Goal: Task Accomplishment & Management: Use online tool/utility

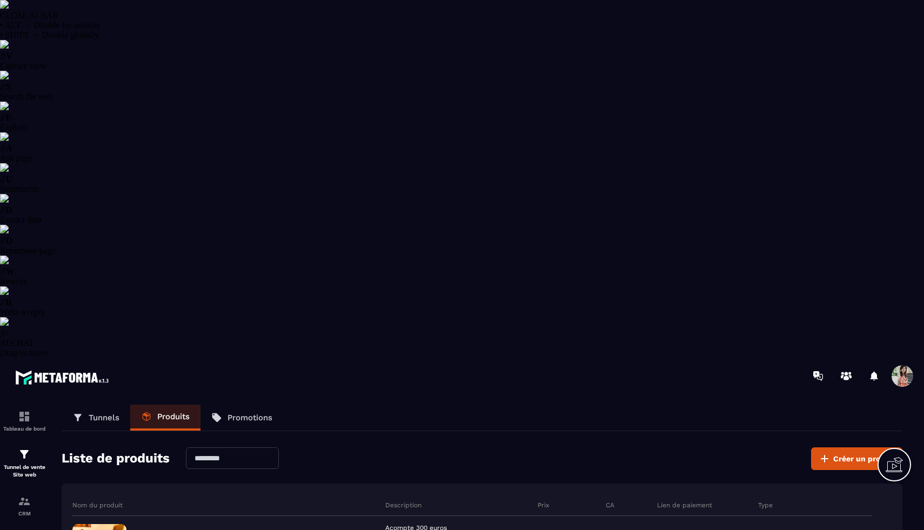
select select "******"
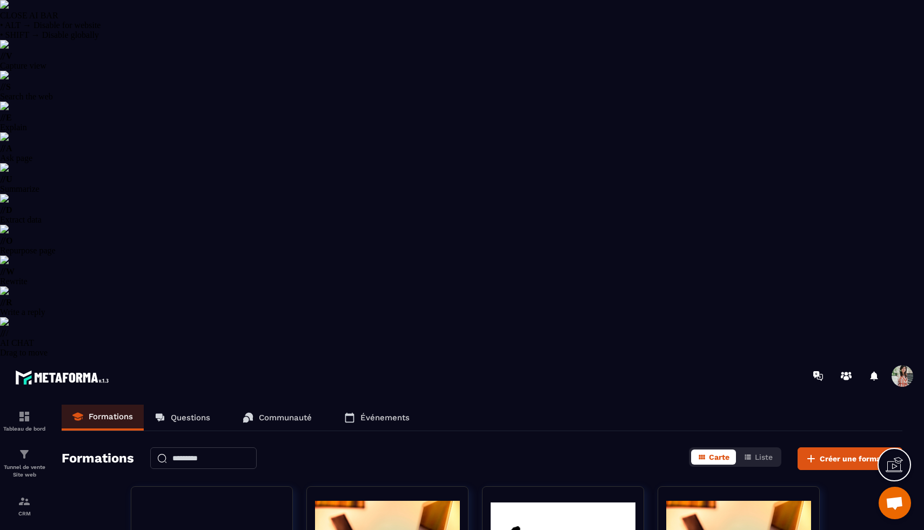
click at [182, 413] on p "Questions" at bounding box center [190, 418] width 39 height 10
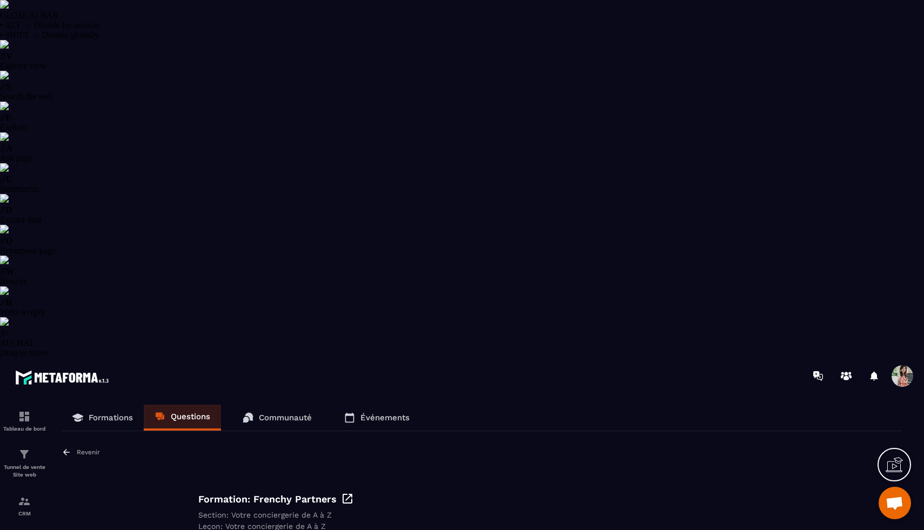
click at [79, 448] on p "Revenir" at bounding box center [88, 452] width 23 height 8
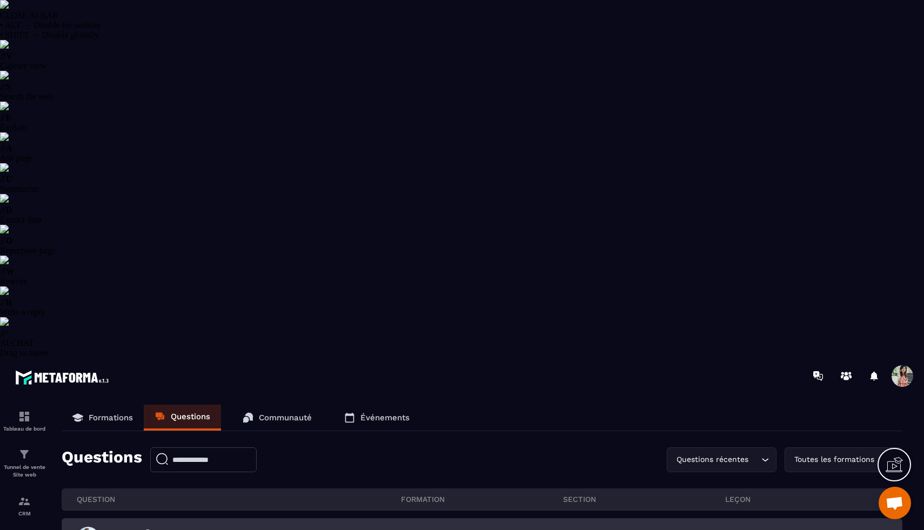
click at [226, 527] on div "Stripe 0 Marilia DE ANDRADE - 10 octobre" at bounding box center [239, 538] width 324 height 22
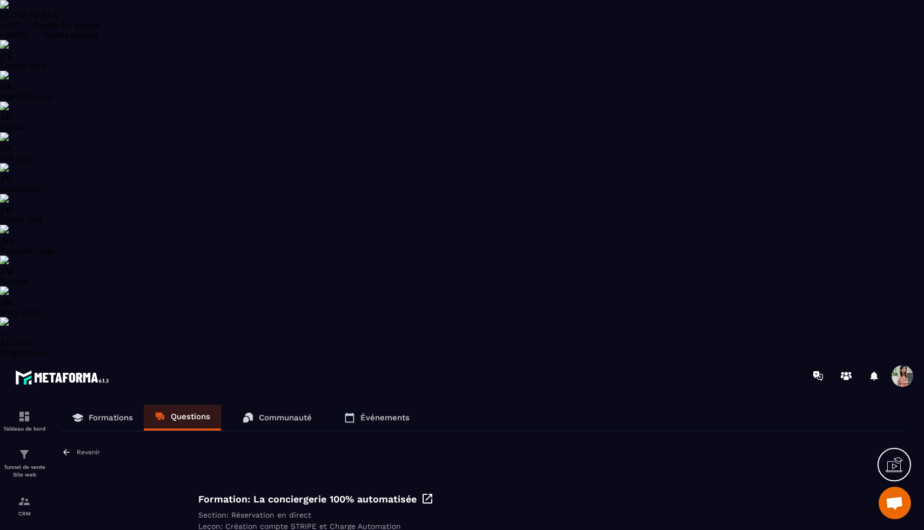
click at [79, 448] on p "Revenir" at bounding box center [88, 452] width 23 height 8
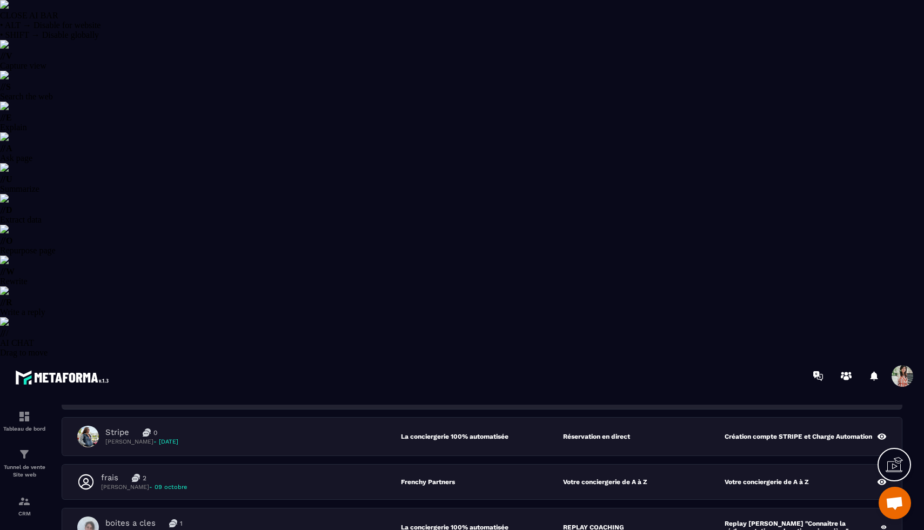
scroll to position [105, 0]
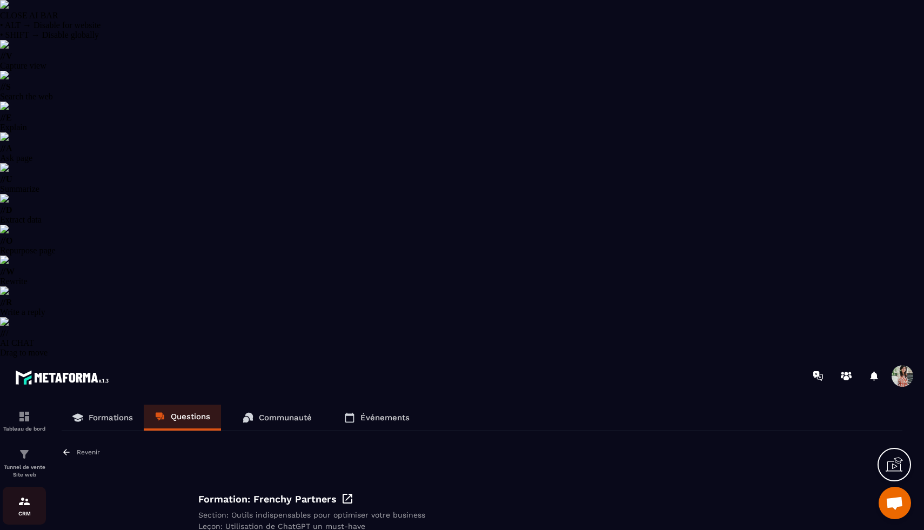
click at [23, 495] on img at bounding box center [24, 501] width 13 height 13
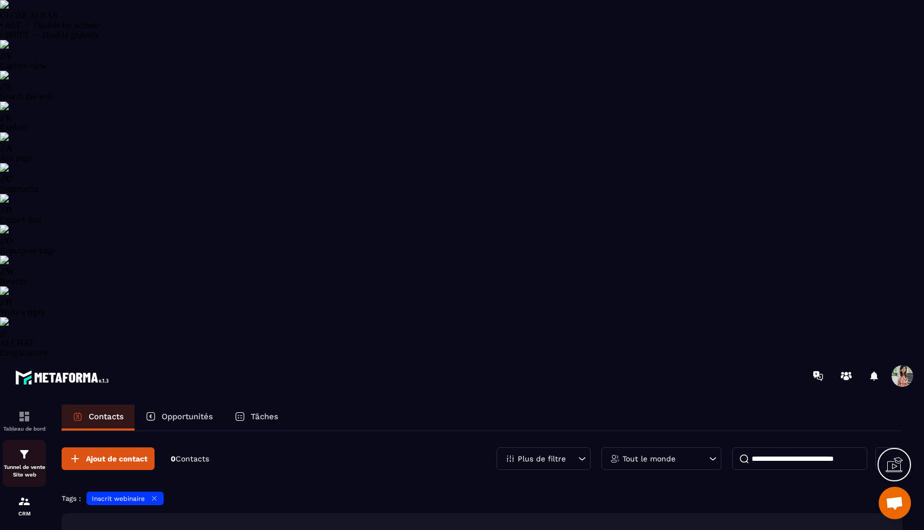
click at [27, 448] on img at bounding box center [24, 454] width 13 height 13
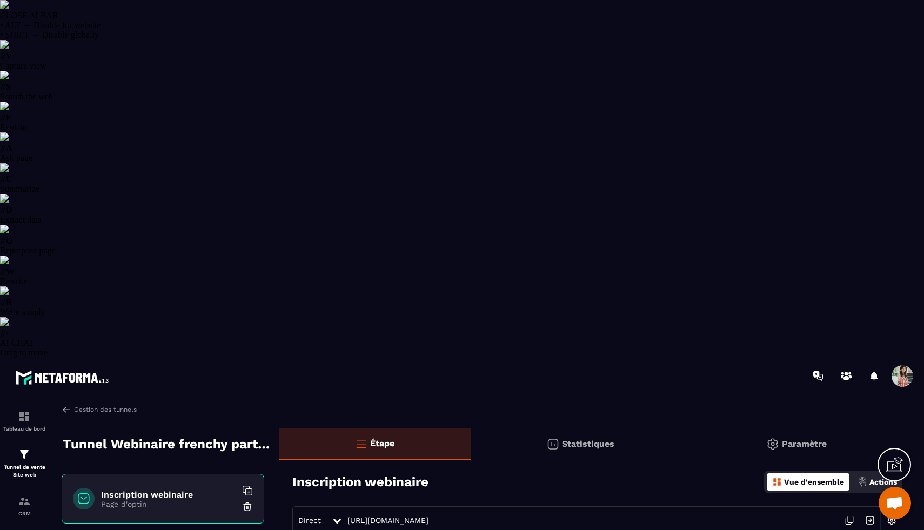
click at [846, 510] on icon at bounding box center [849, 520] width 21 height 21
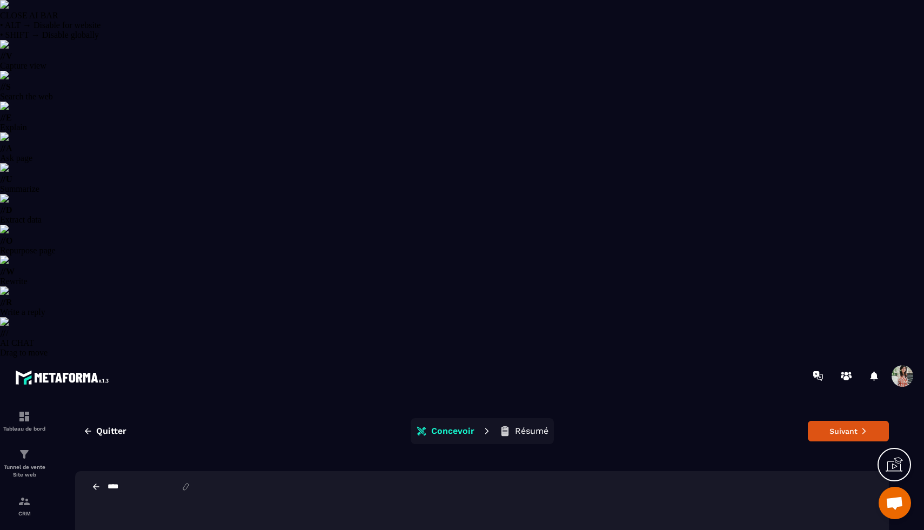
select select "******"
click at [833, 418] on button "Suivant" at bounding box center [848, 428] width 81 height 21
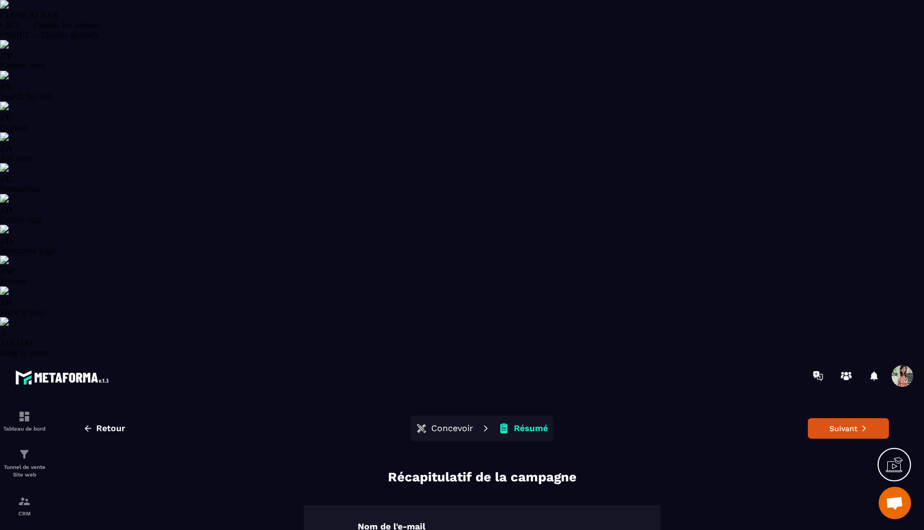
scroll to position [107, 0]
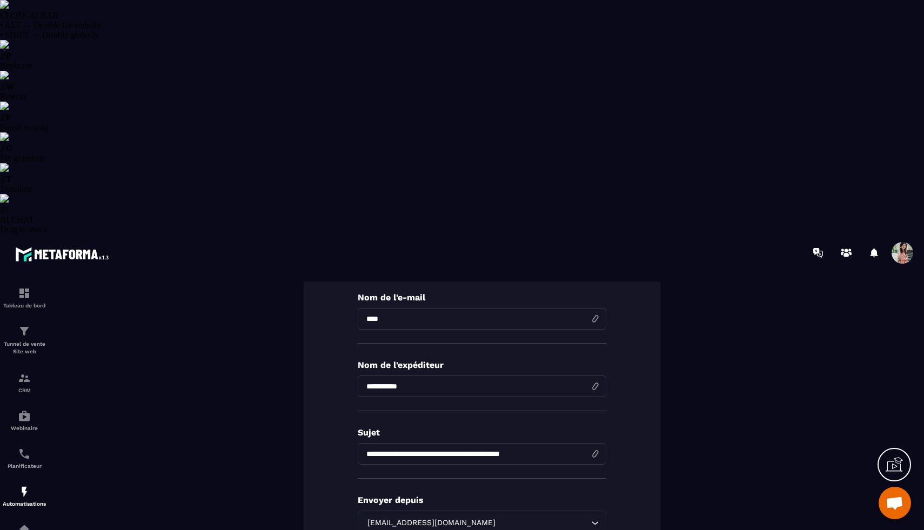
type input "**********"
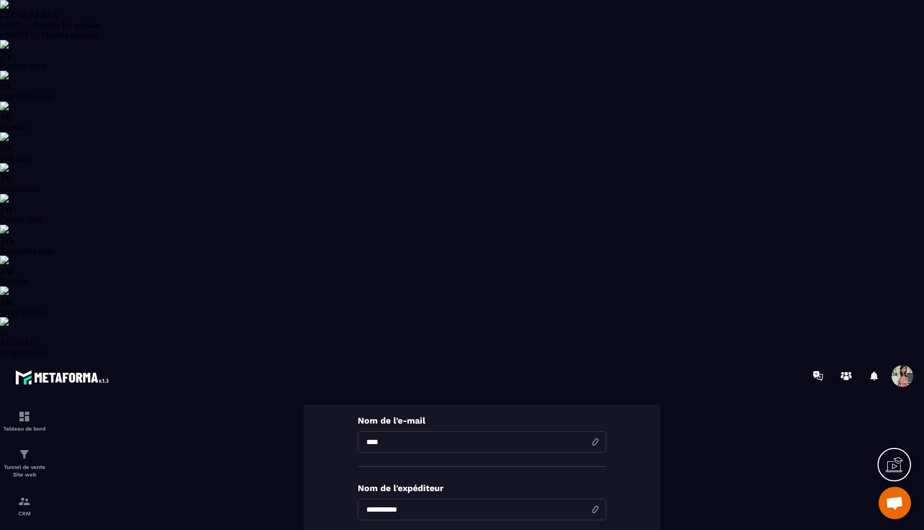
scroll to position [0, 0]
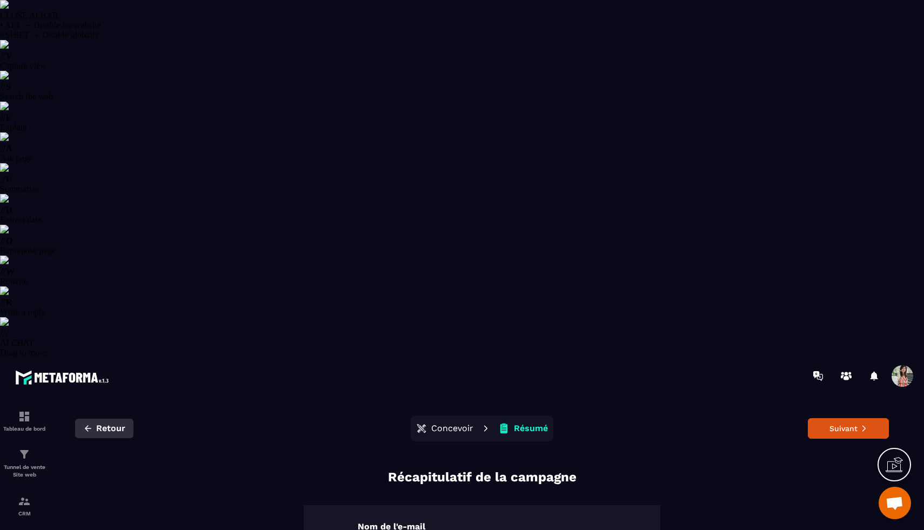
click at [99, 423] on span "Retour" at bounding box center [110, 428] width 29 height 11
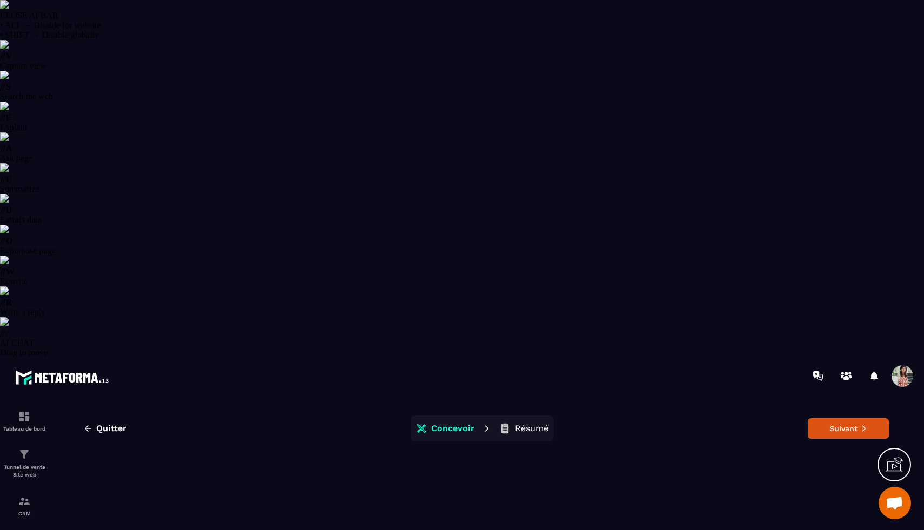
scroll to position [24, 0]
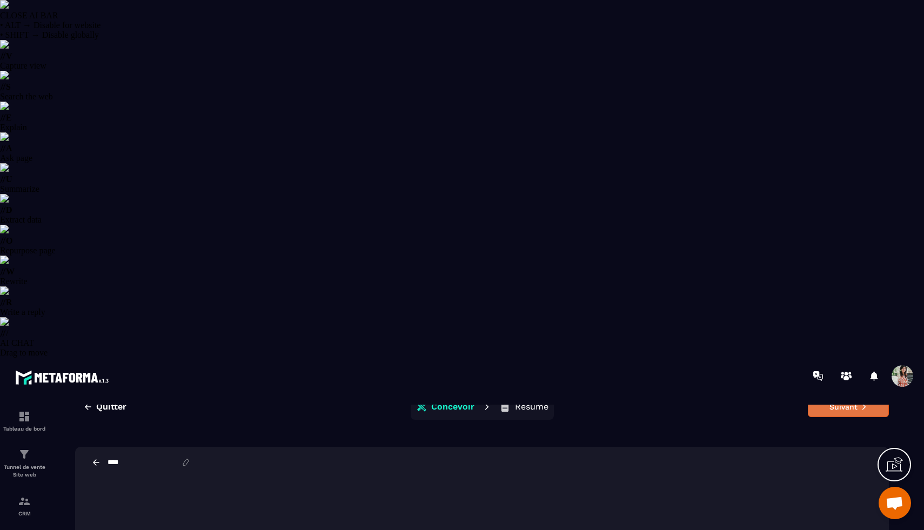
click at [837, 397] on button "Suivant" at bounding box center [848, 407] width 81 height 21
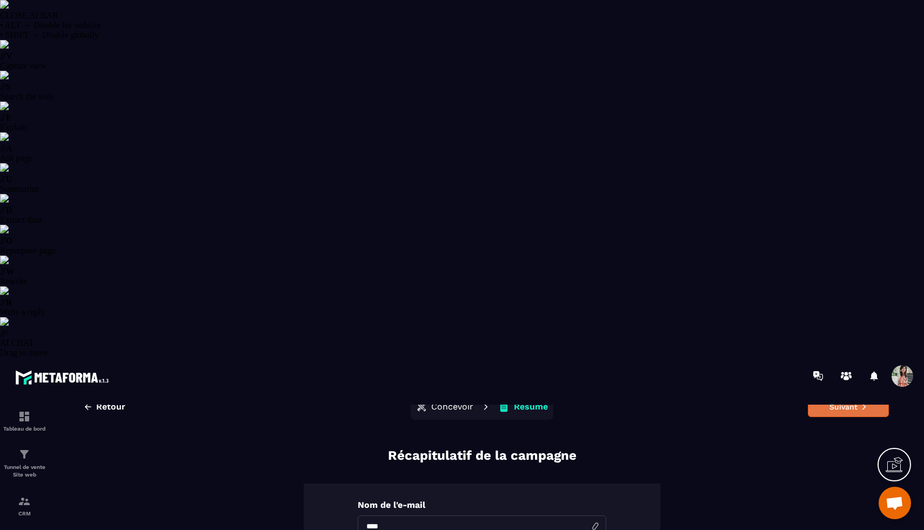
click at [823, 397] on button "Suivant" at bounding box center [848, 407] width 81 height 21
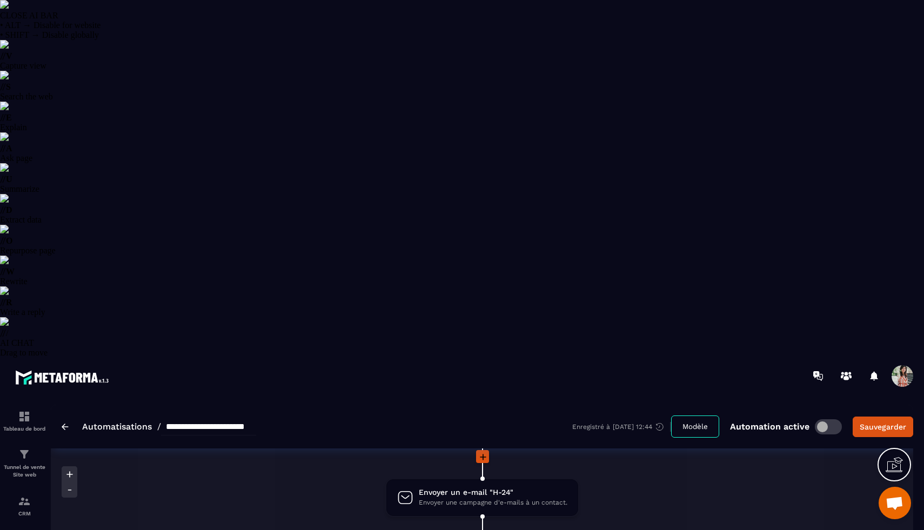
scroll to position [600, 0]
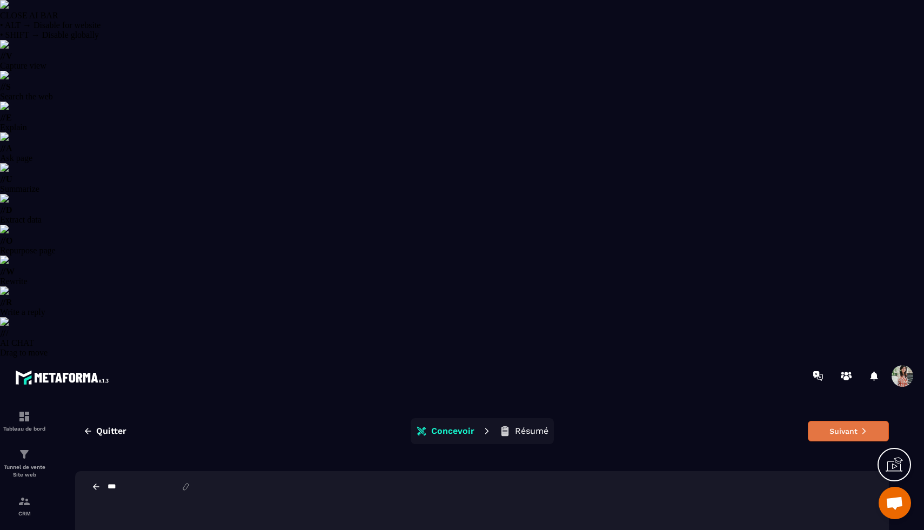
click at [851, 421] on button "Suivant" at bounding box center [848, 431] width 81 height 21
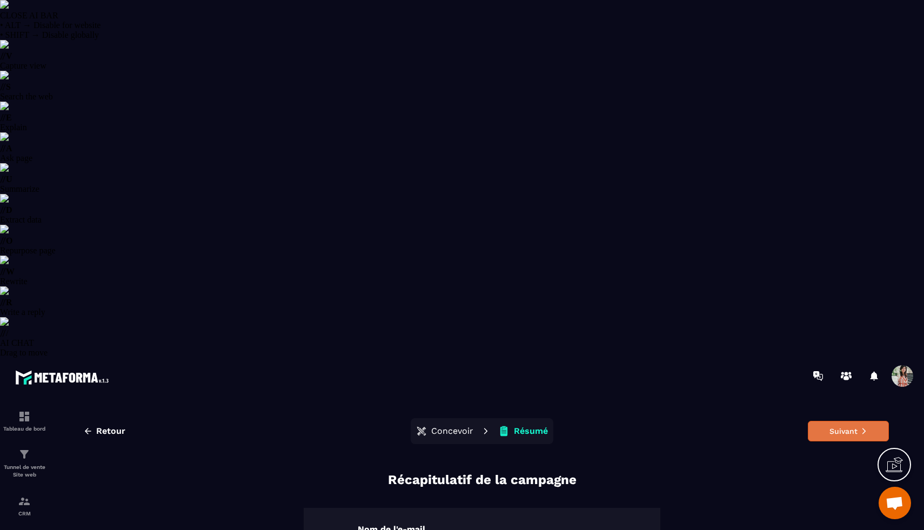
click at [851, 421] on button "Suivant" at bounding box center [848, 431] width 81 height 21
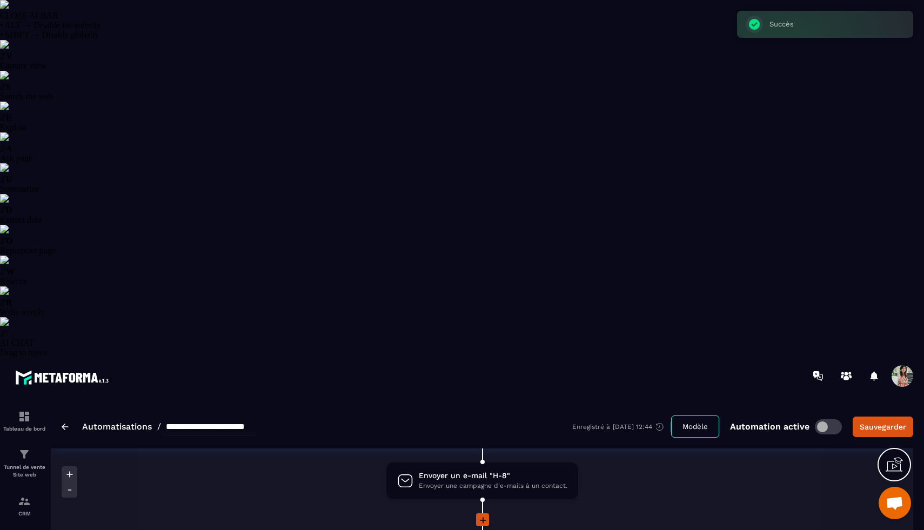
scroll to position [768, 0]
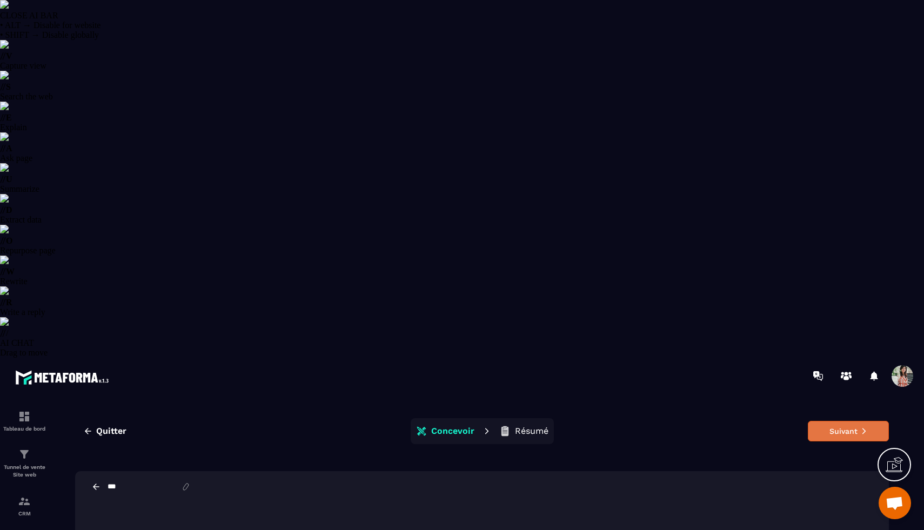
click at [823, 421] on button "Suivant" at bounding box center [848, 431] width 81 height 21
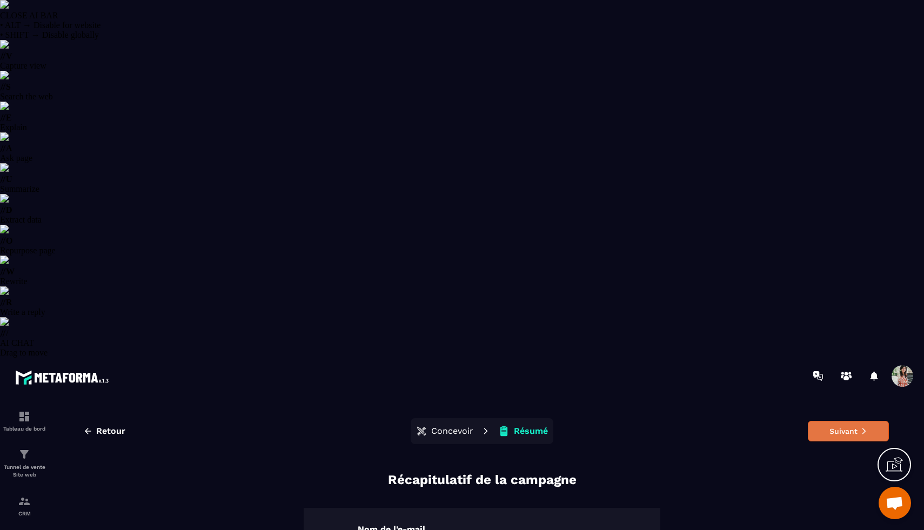
click at [824, 421] on button "Suivant" at bounding box center [848, 431] width 81 height 21
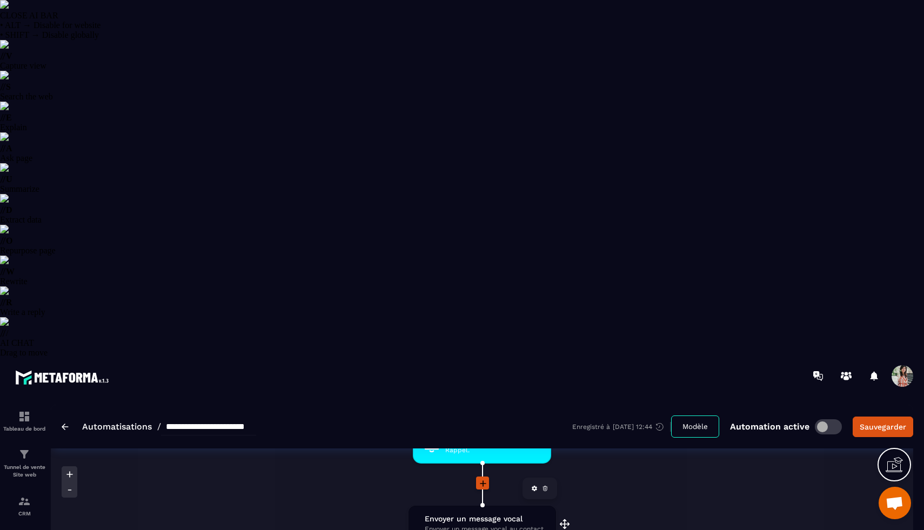
scroll to position [1039, 0]
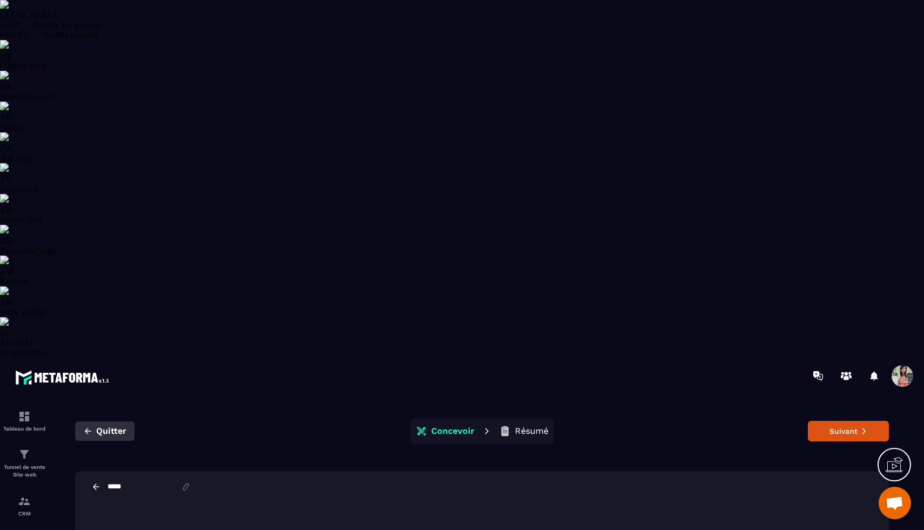
click at [93, 421] on button "Quitter" at bounding box center [104, 430] width 59 height 19
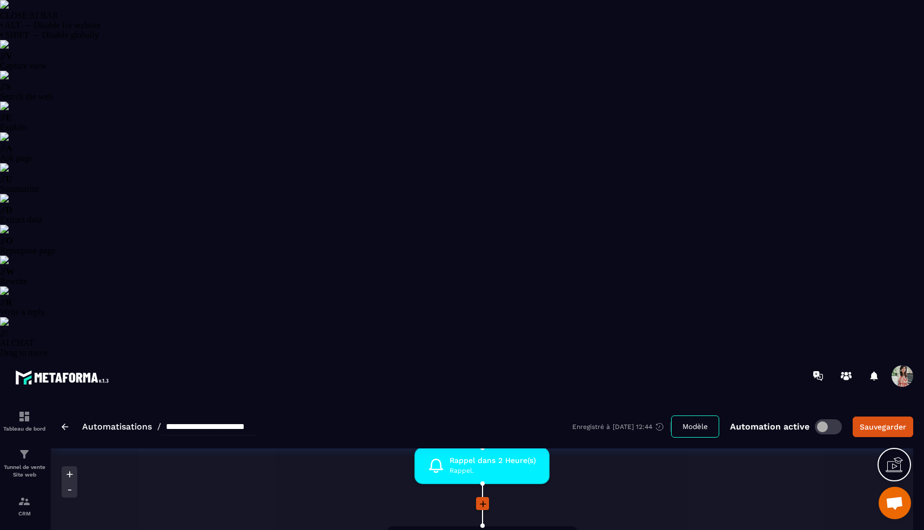
scroll to position [851, 0]
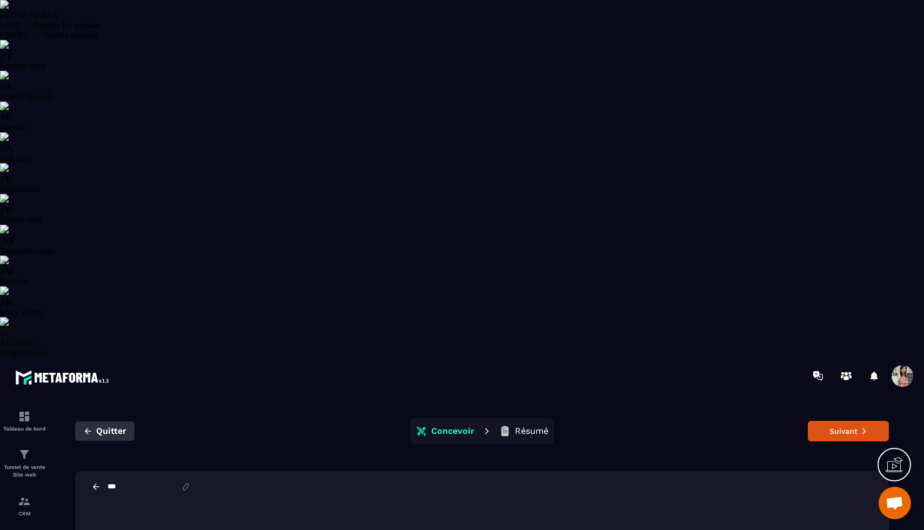
click at [89, 421] on button "Quitter" at bounding box center [104, 430] width 59 height 19
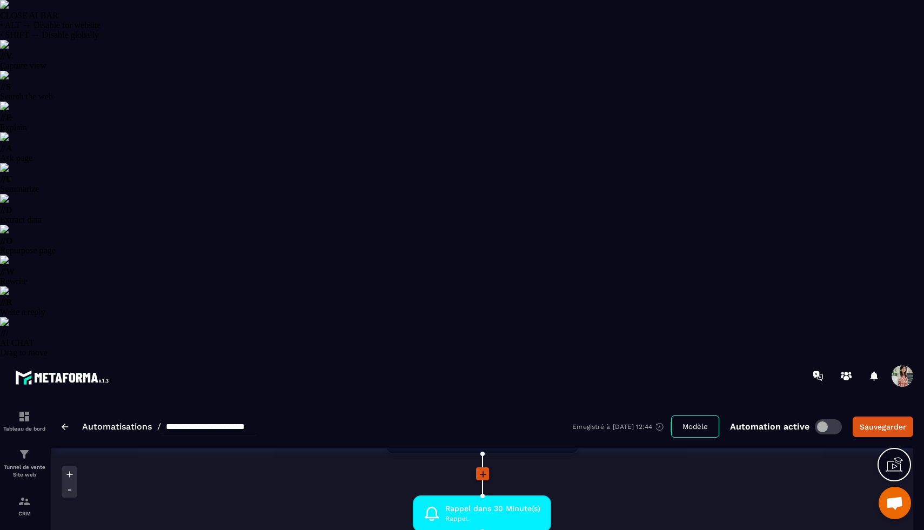
scroll to position [970, 0]
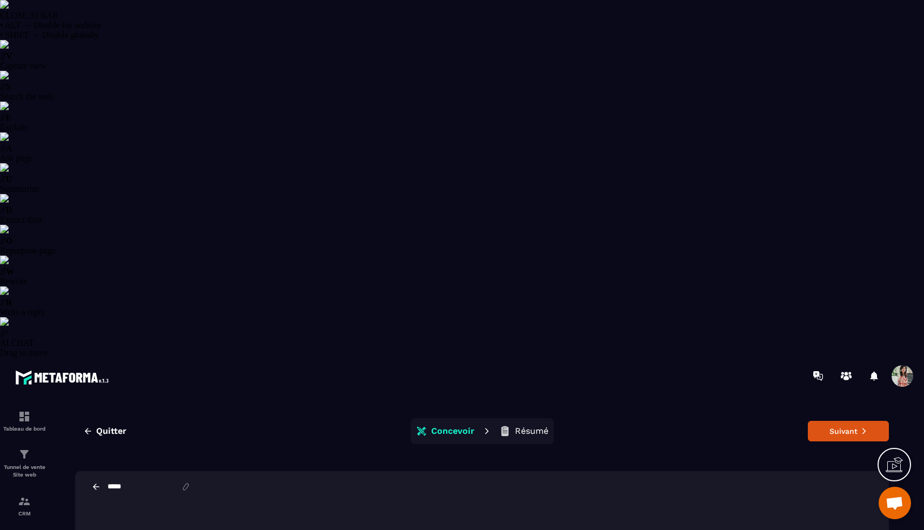
click at [833, 418] on div "Quitter Concevoir Résumé Suivant" at bounding box center [482, 431] width 814 height 26
click at [829, 421] on button "Suivant" at bounding box center [848, 431] width 81 height 21
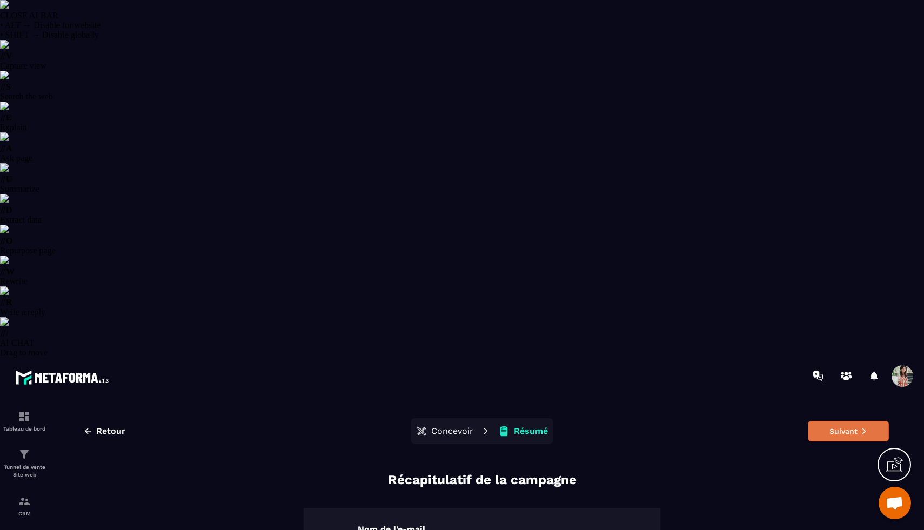
click at [848, 421] on button "Suivant" at bounding box center [848, 431] width 81 height 21
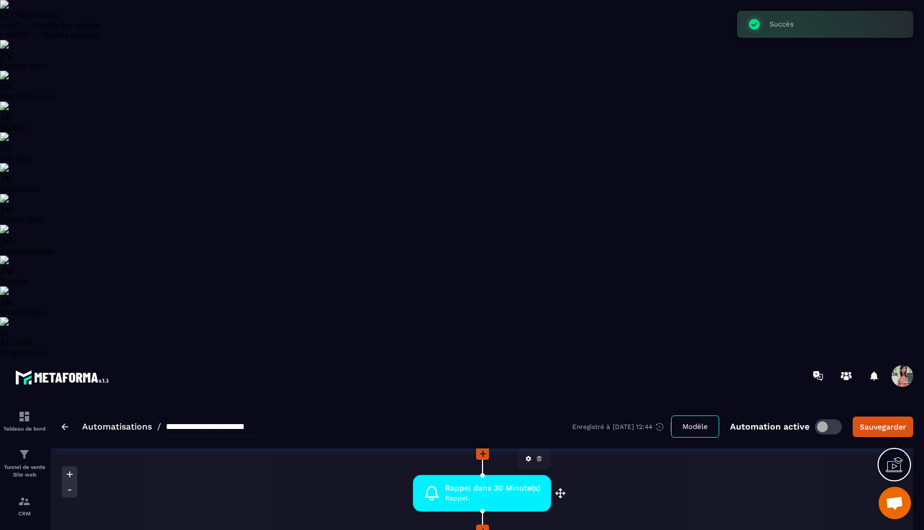
scroll to position [1058, 0]
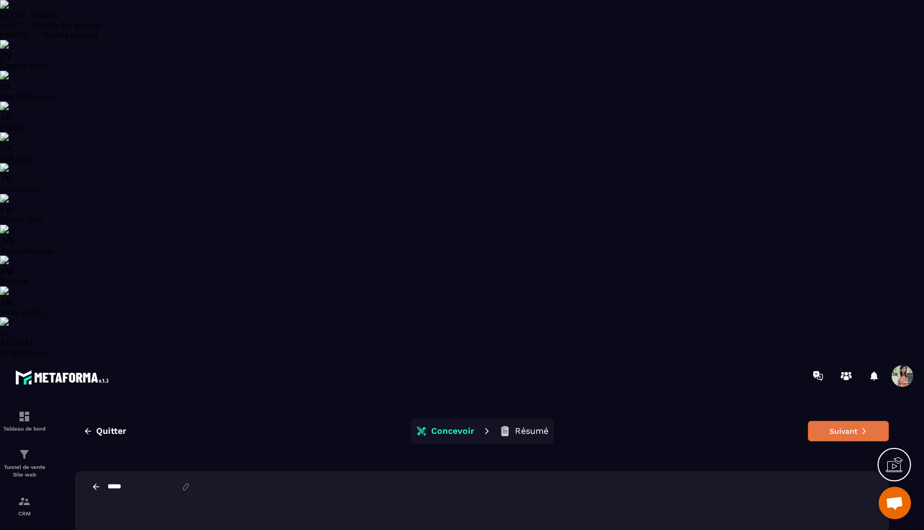
click at [828, 421] on button "Suivant" at bounding box center [848, 431] width 81 height 21
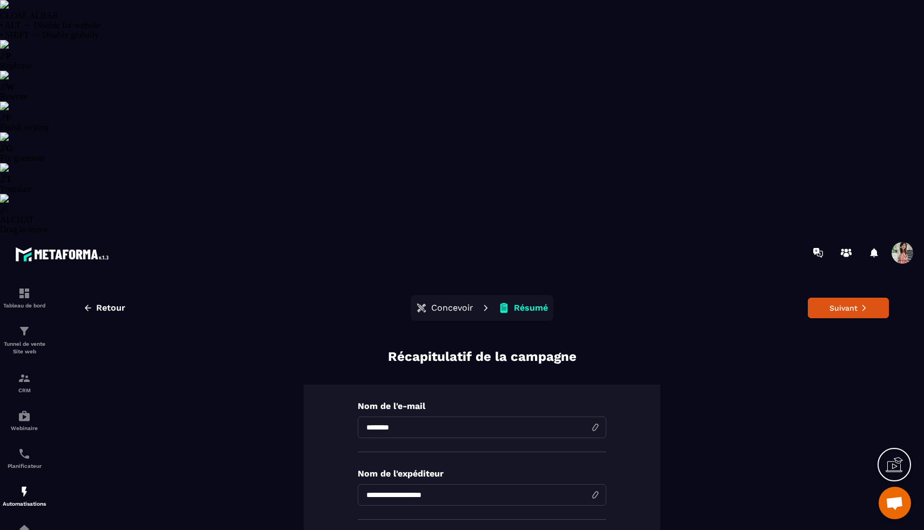
click at [448, 484] on input "**********" at bounding box center [482, 495] width 249 height 22
type input "**********"
click at [824, 298] on button "Suivant" at bounding box center [848, 308] width 81 height 21
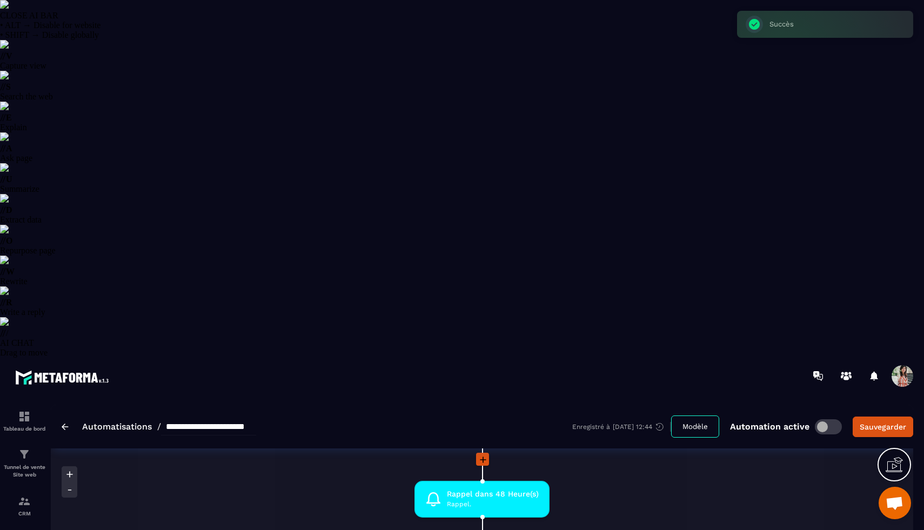
scroll to position [352, 0]
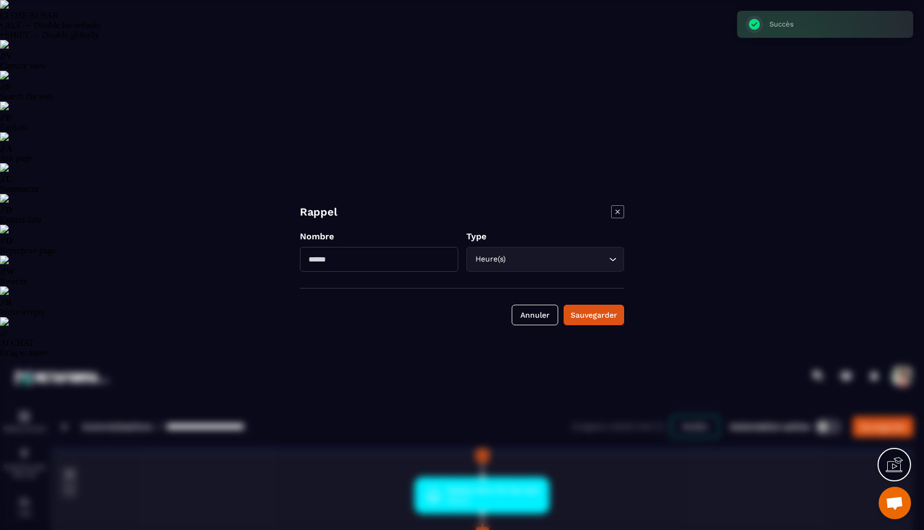
click at [618, 209] on icon "Modal window" at bounding box center [617, 211] width 4 height 4
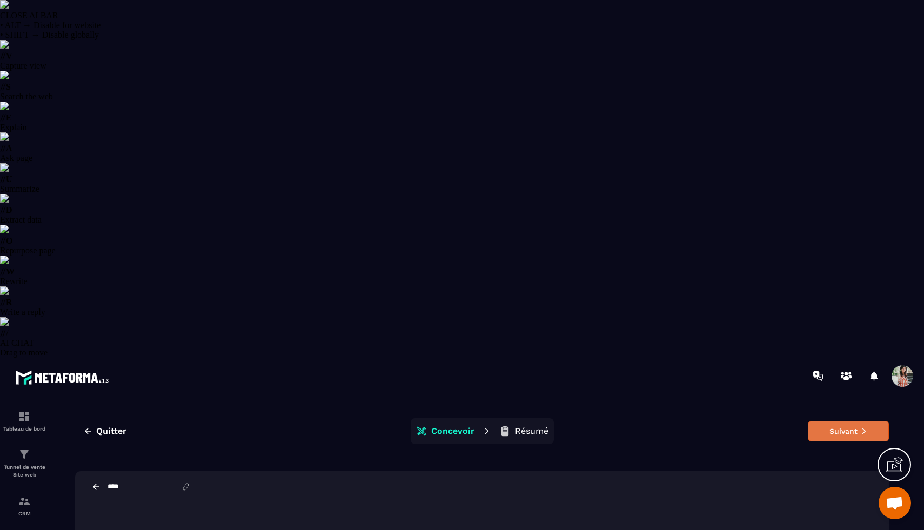
click at [838, 421] on button "Suivant" at bounding box center [848, 431] width 81 height 21
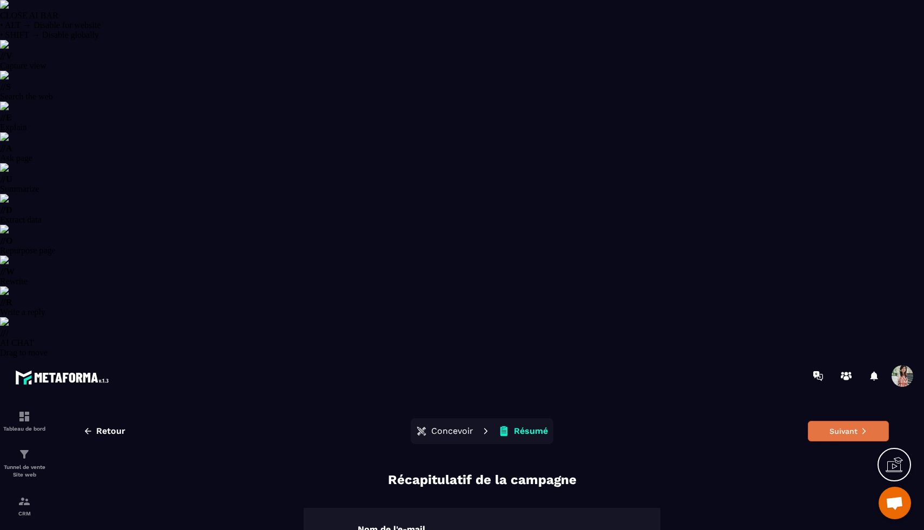
click at [860, 427] on icon at bounding box center [864, 431] width 8 height 8
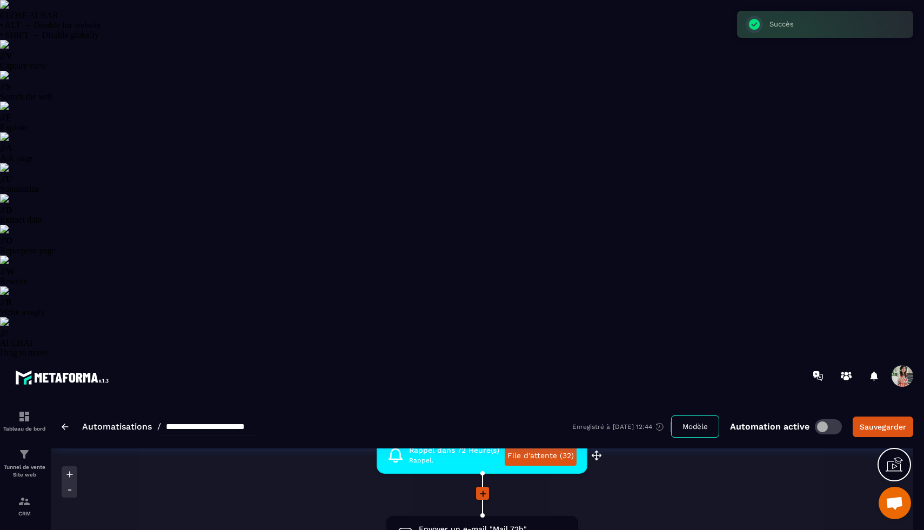
scroll to position [237, 0]
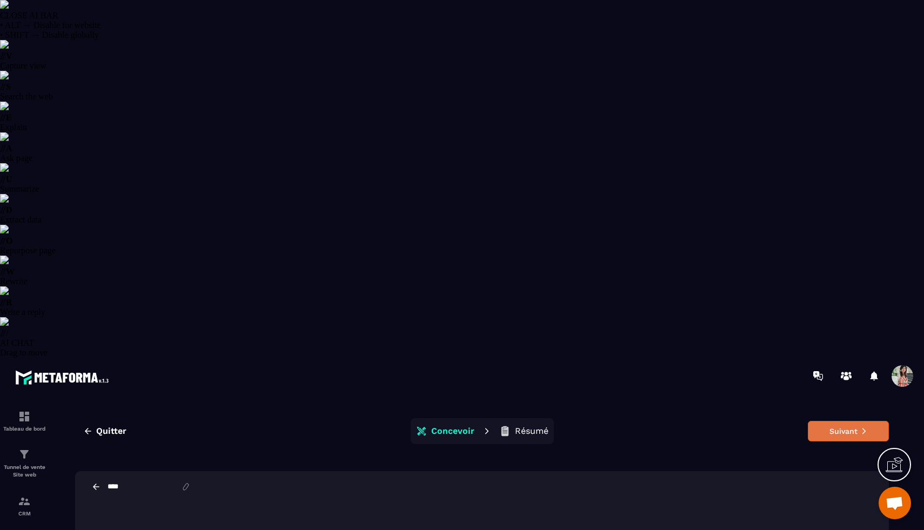
click at [838, 421] on button "Suivant" at bounding box center [848, 431] width 81 height 21
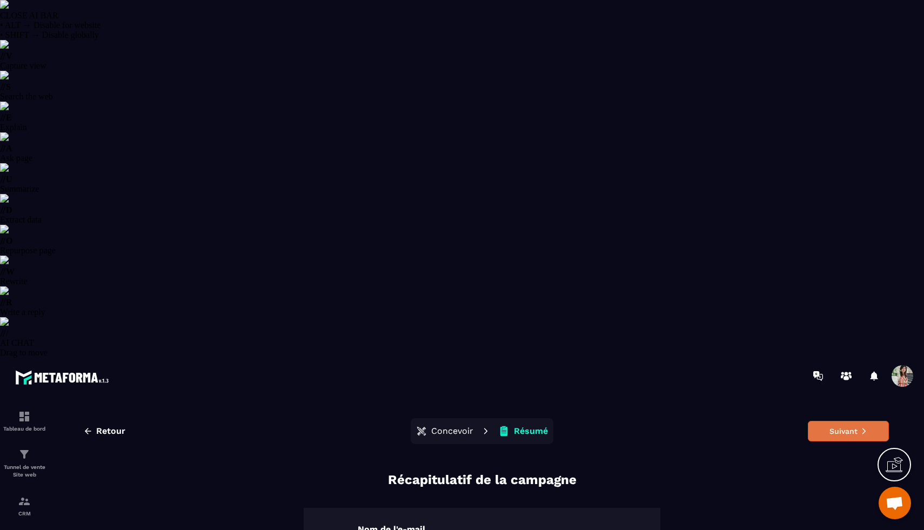
click at [840, 421] on button "Suivant" at bounding box center [848, 431] width 81 height 21
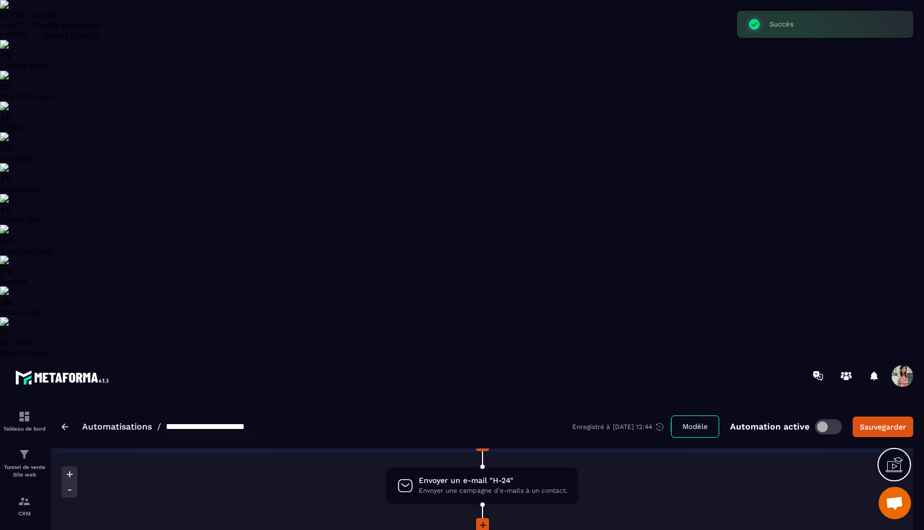
scroll to position [630, 0]
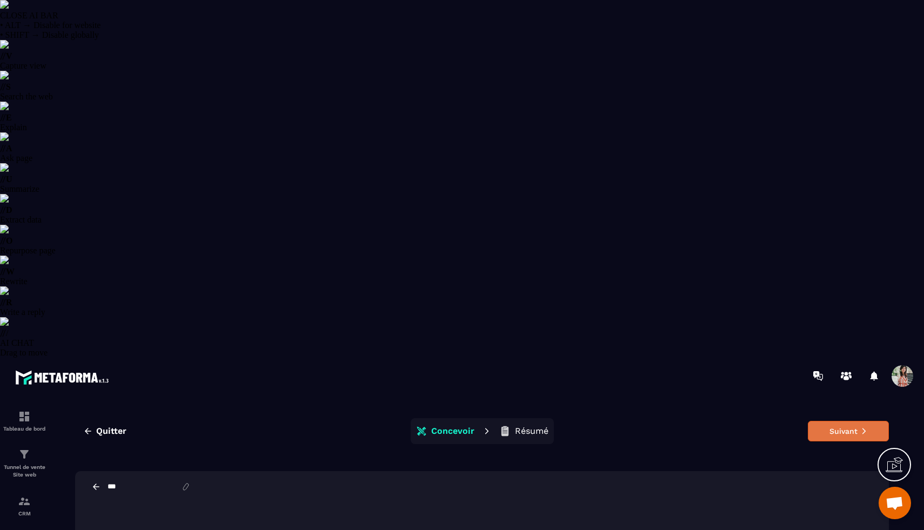
click at [827, 421] on button "Suivant" at bounding box center [848, 431] width 81 height 21
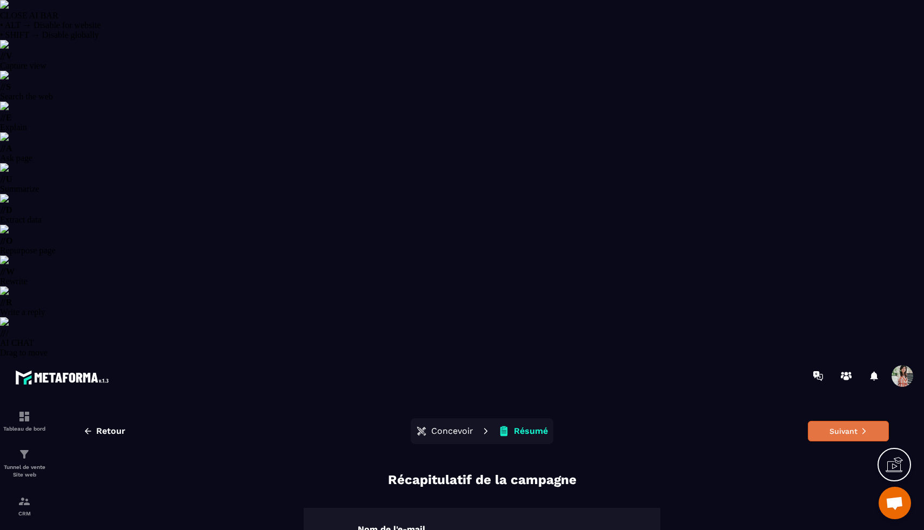
click at [858, 421] on button "Suivant" at bounding box center [848, 431] width 81 height 21
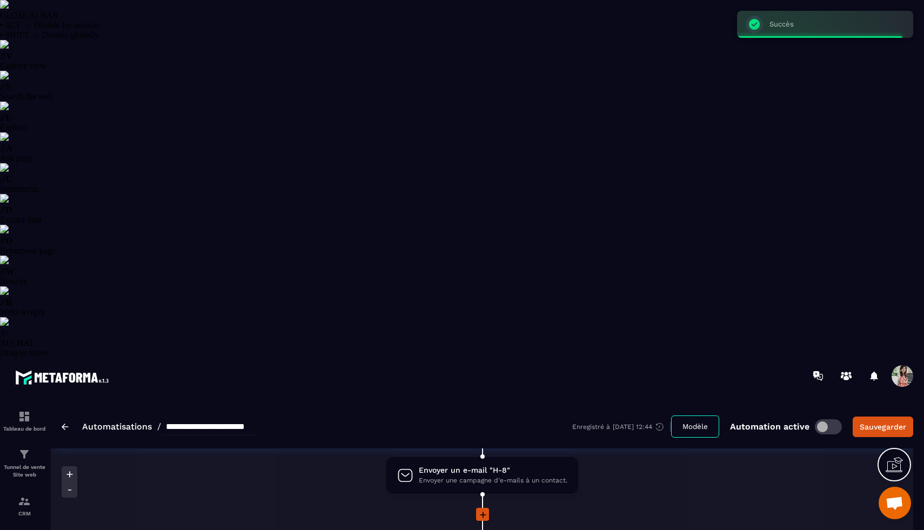
scroll to position [767, 0]
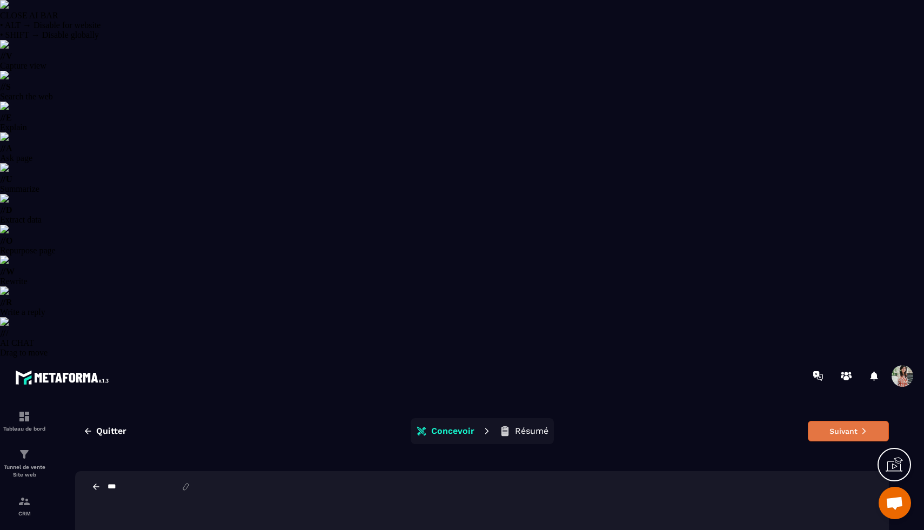
click at [835, 421] on button "Suivant" at bounding box center [848, 431] width 81 height 21
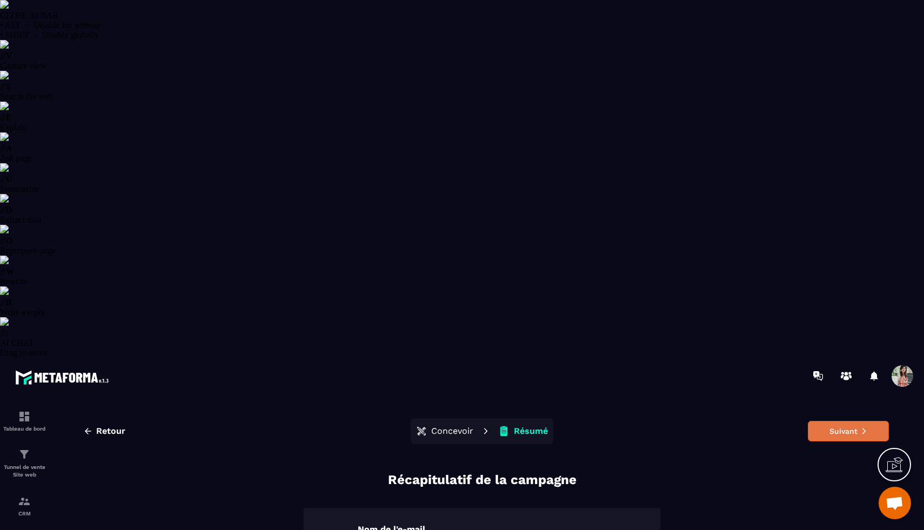
click at [817, 421] on button "Suivant" at bounding box center [848, 431] width 81 height 21
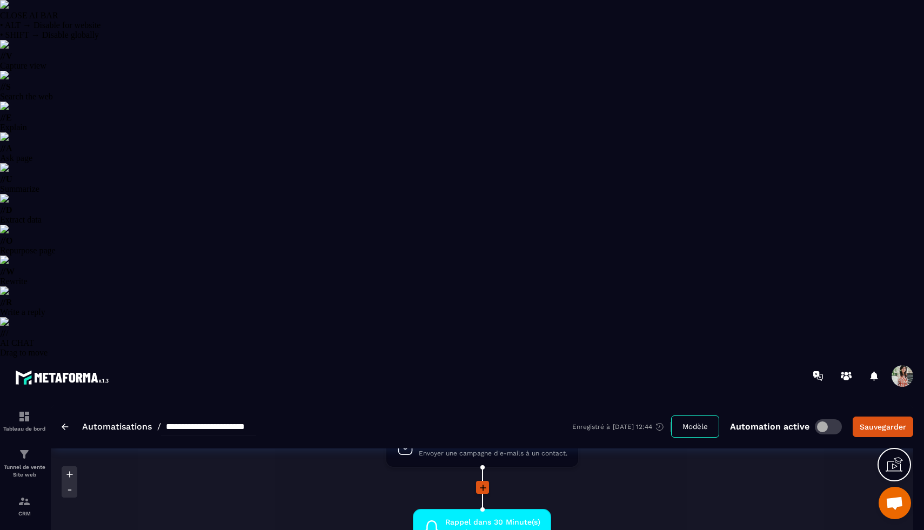
scroll to position [1035, 0]
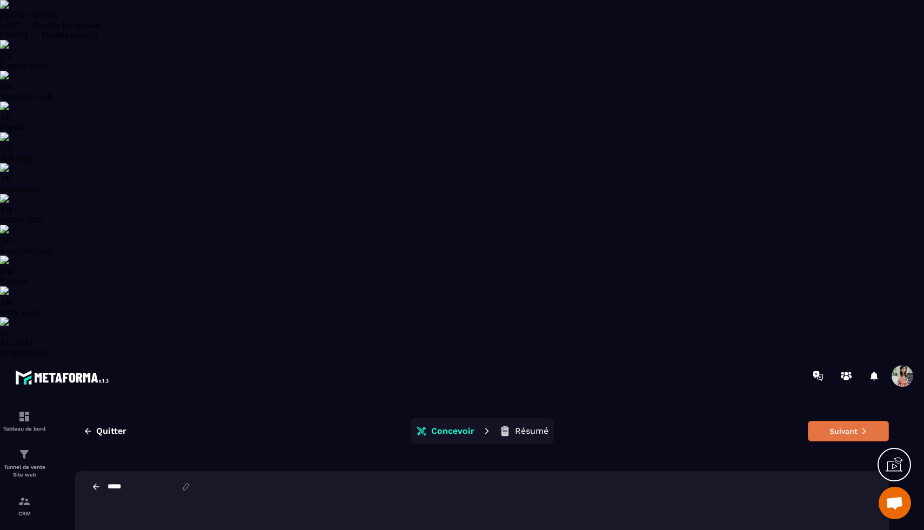
click at [869, 421] on button "Suivant" at bounding box center [848, 431] width 81 height 21
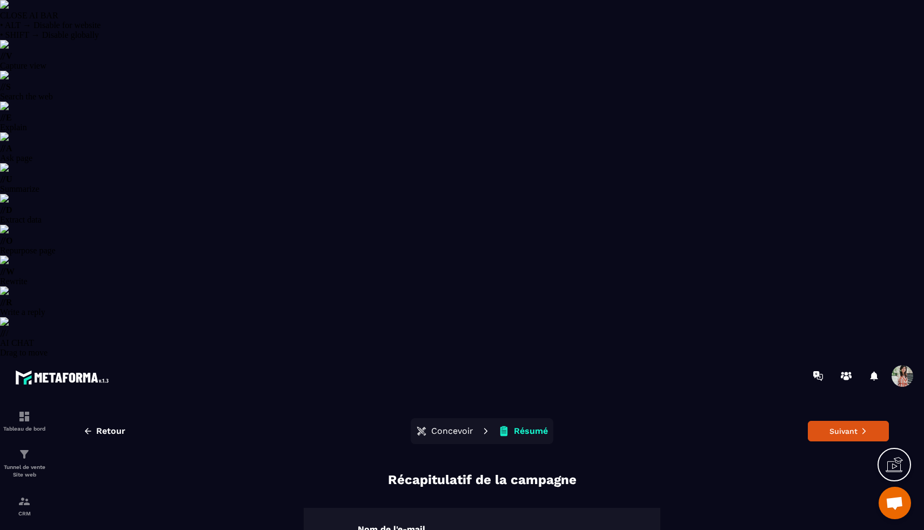
click at [869, 421] on button "Suivant" at bounding box center [848, 431] width 81 height 21
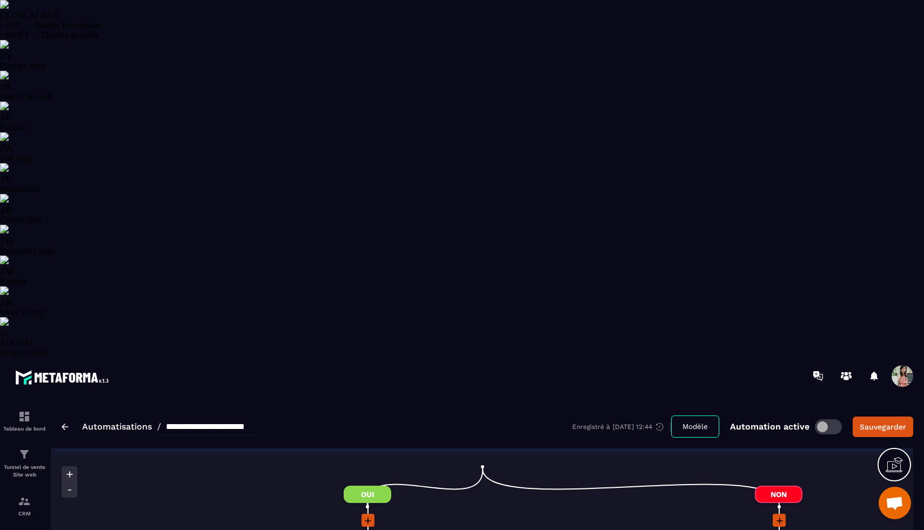
scroll to position [1610, 0]
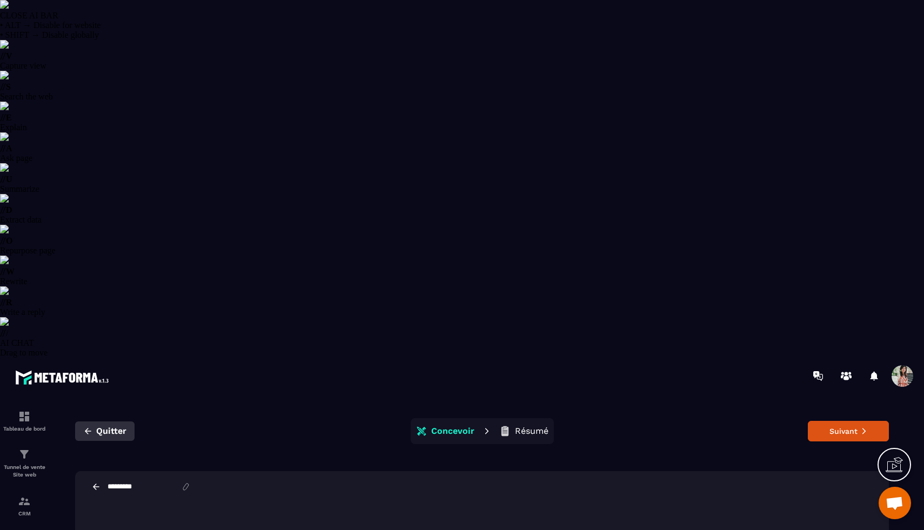
click at [88, 426] on icon "button" at bounding box center [88, 431] width 10 height 10
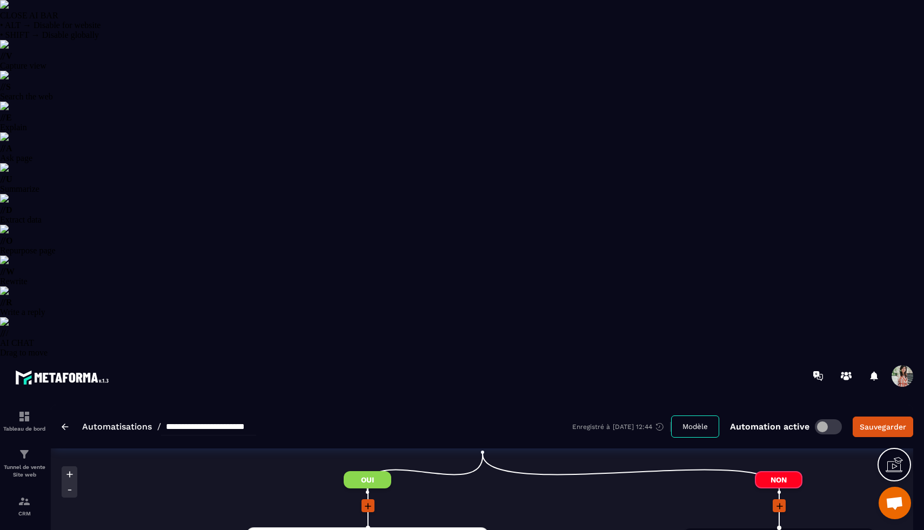
scroll to position [1660, 0]
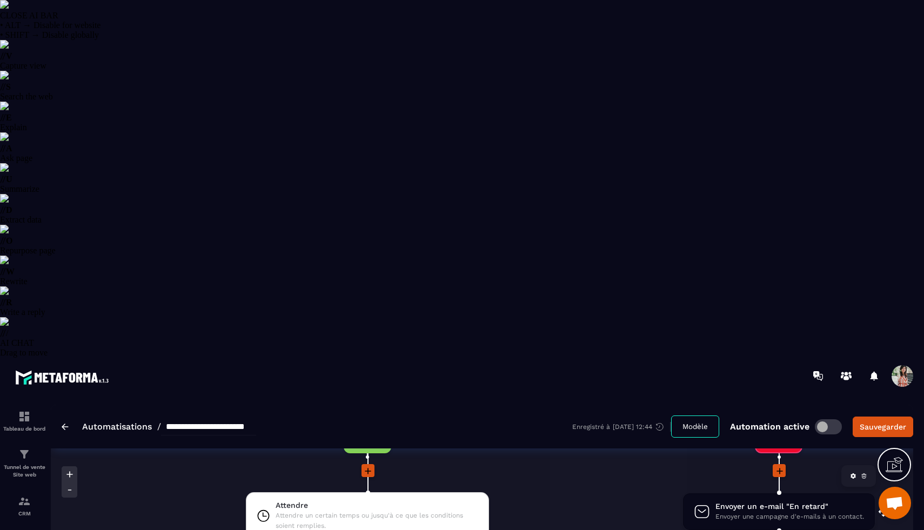
click at [763, 493] on div "Envoyer un e-mail "En retard" Envoyer une campagne d'e-mails à un contact. drag…" at bounding box center [779, 511] width 192 height 37
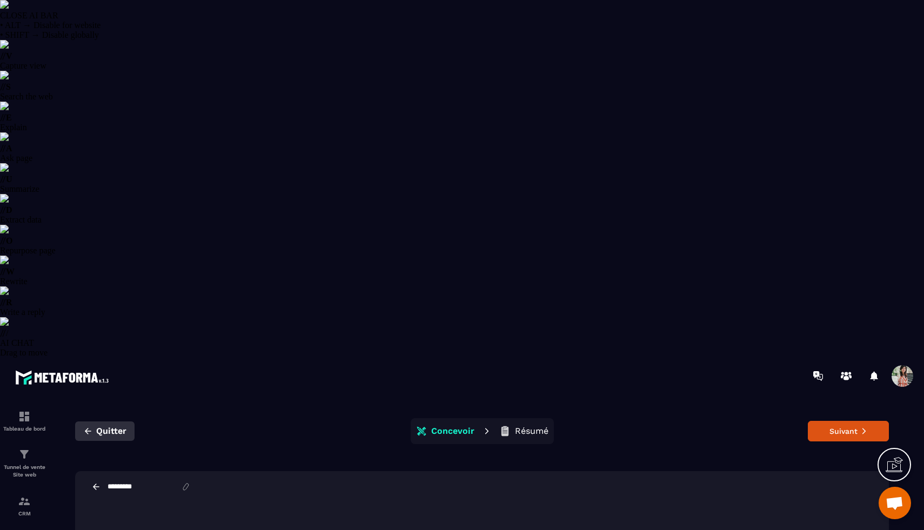
click at [92, 421] on button "Quitter" at bounding box center [104, 430] width 59 height 19
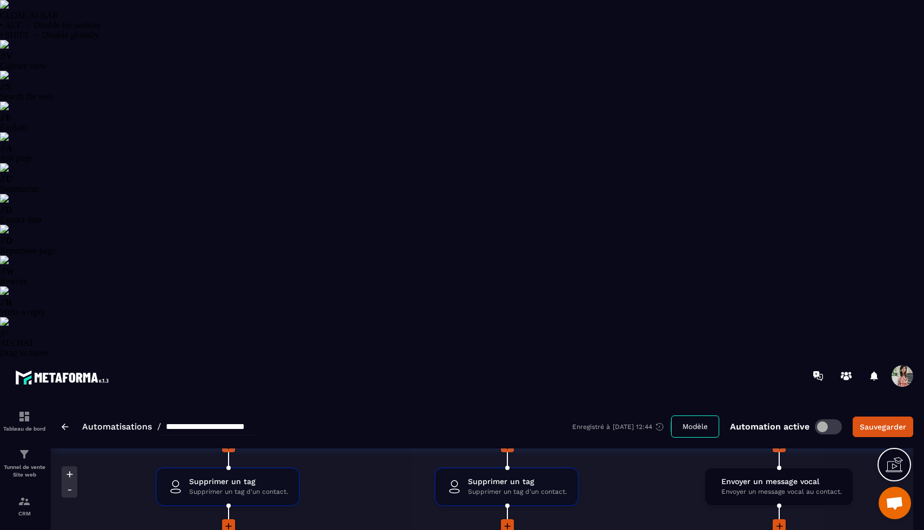
scroll to position [1926, 0]
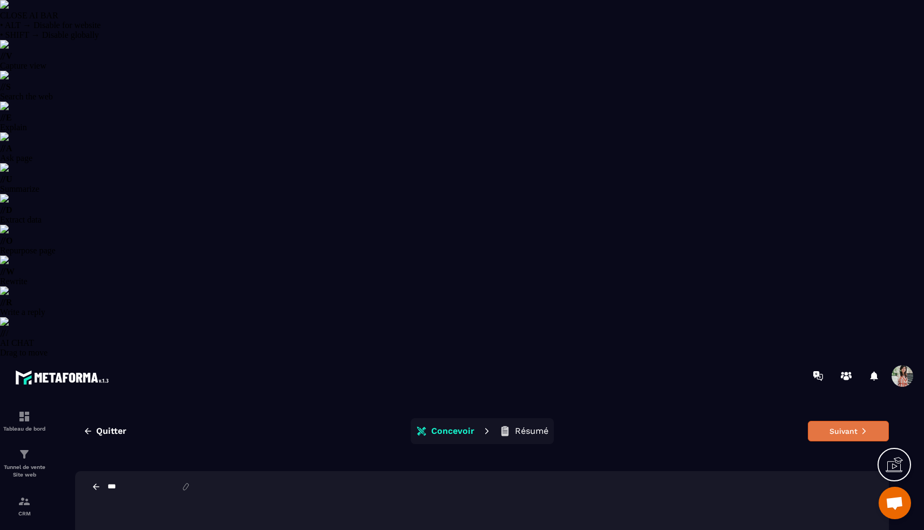
click at [835, 421] on button "Suivant" at bounding box center [848, 431] width 81 height 21
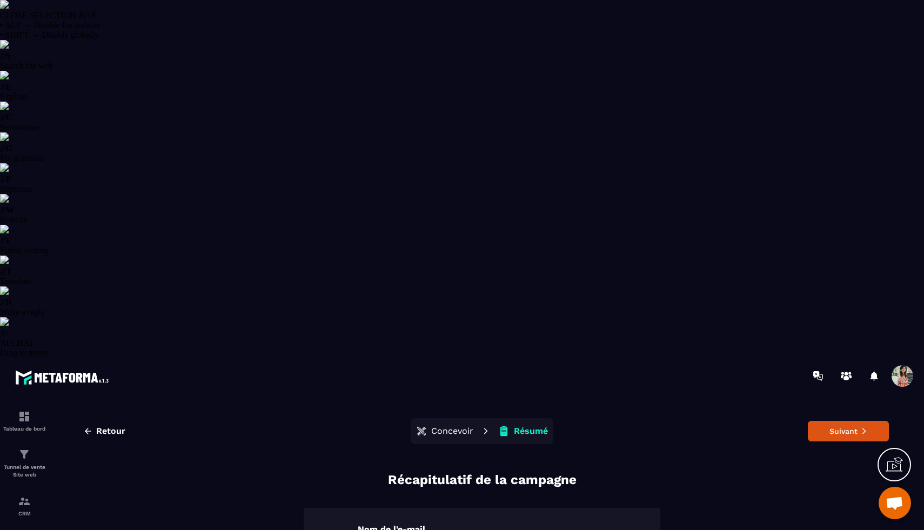
drag, startPoint x: 576, startPoint y: 329, endPoint x: 364, endPoint y: 310, distance: 212.7
paste input "**********"
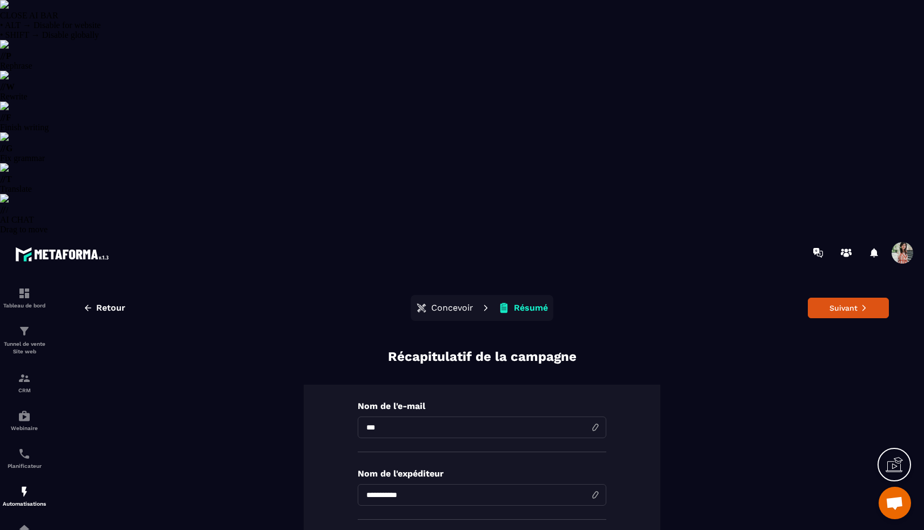
scroll to position [0, 98]
type input "**********"
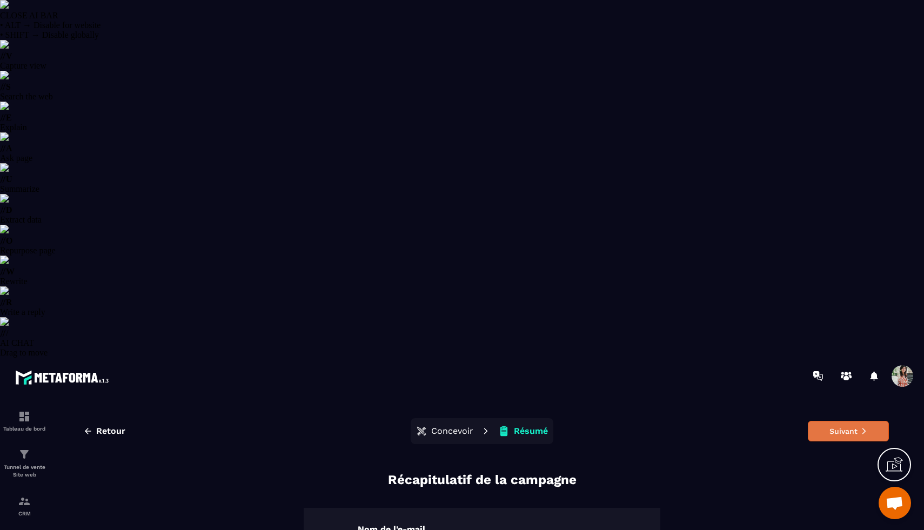
click at [867, 427] on icon at bounding box center [864, 431] width 8 height 8
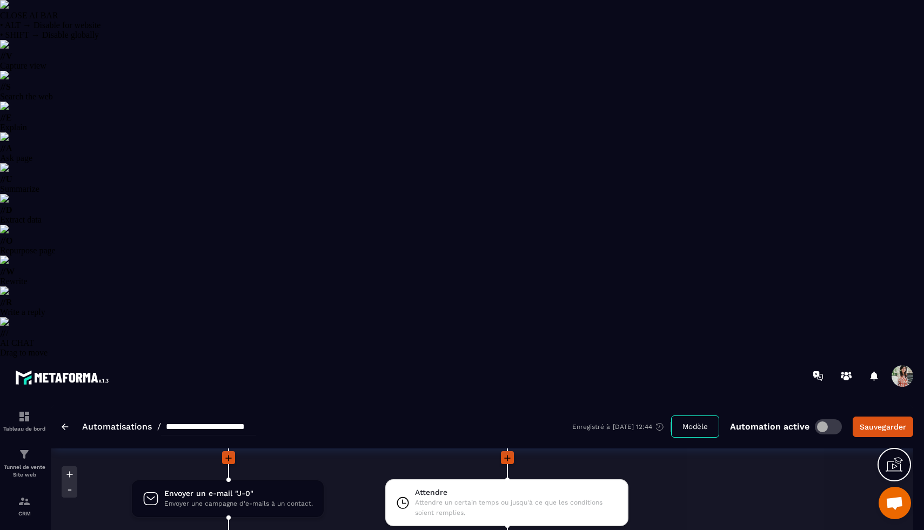
scroll to position [2198, 0]
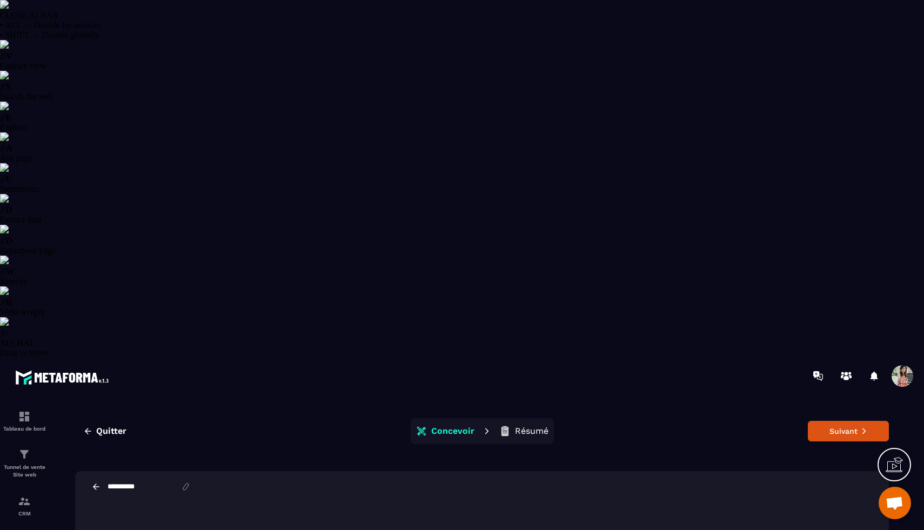
click at [97, 482] on icon at bounding box center [96, 487] width 10 height 10
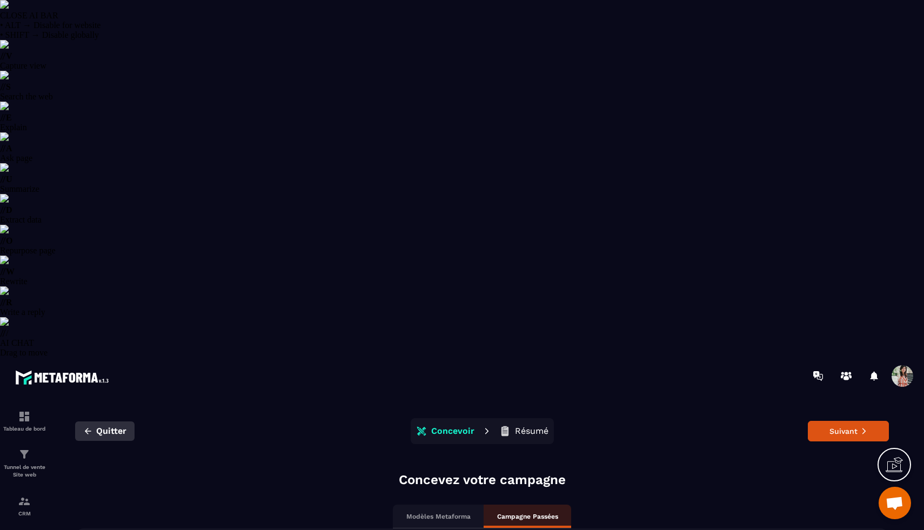
click at [100, 426] on span "Quitter" at bounding box center [111, 431] width 30 height 11
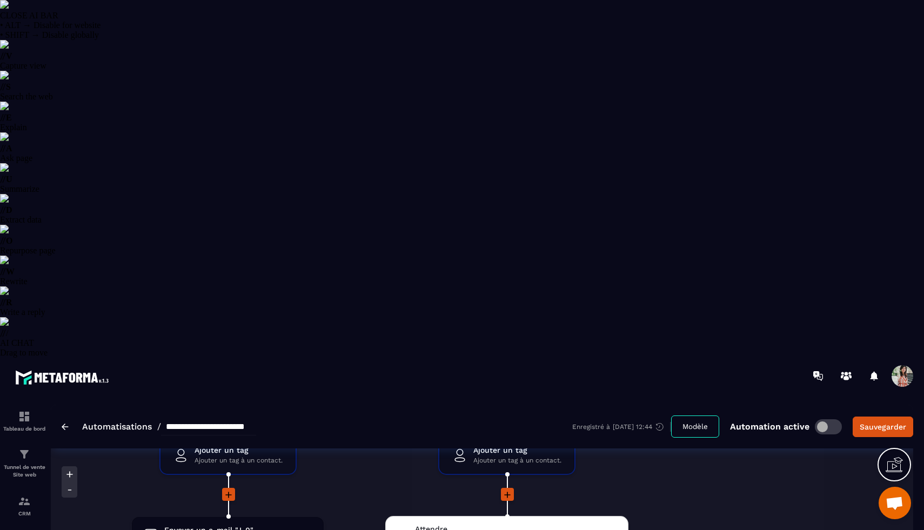
scroll to position [2112, 0]
click at [195, 529] on span "Envoyer une campagne d'e-mails à un contact." at bounding box center [238, 538] width 149 height 10
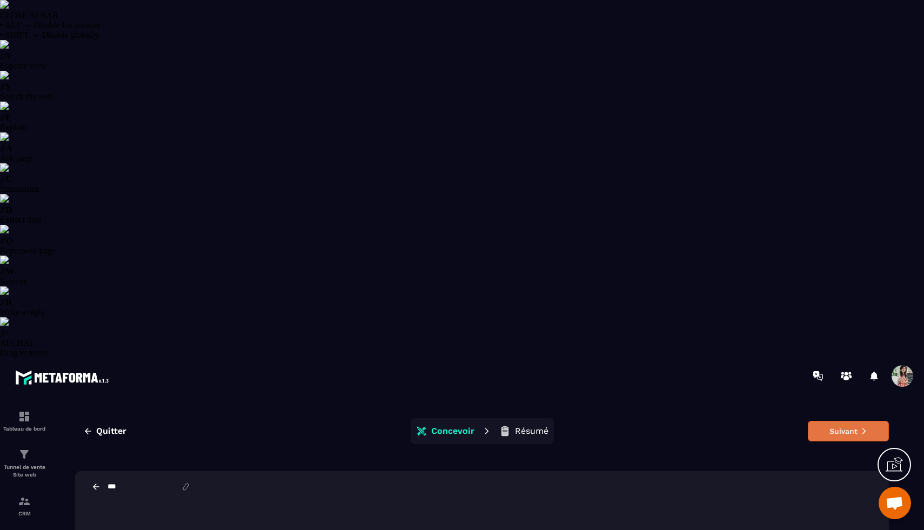
click at [833, 421] on button "Suivant" at bounding box center [848, 431] width 81 height 21
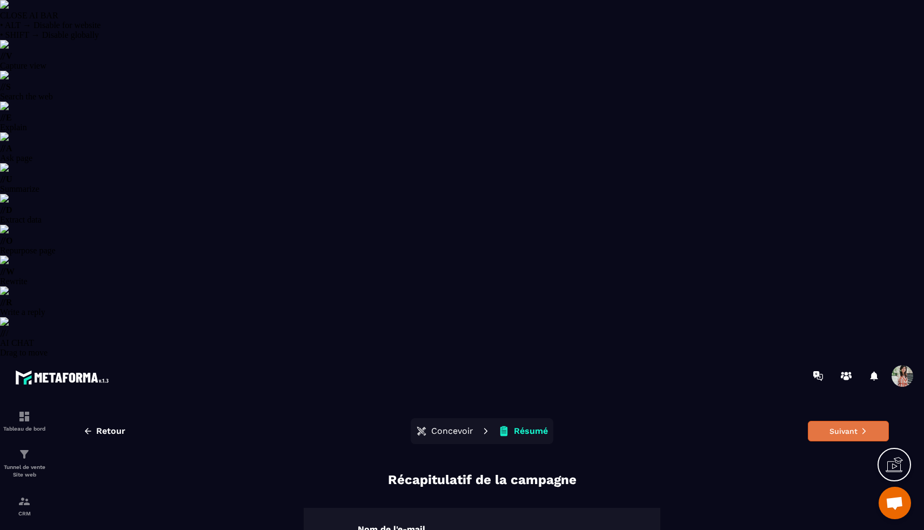
click at [833, 421] on button "Suivant" at bounding box center [848, 431] width 81 height 21
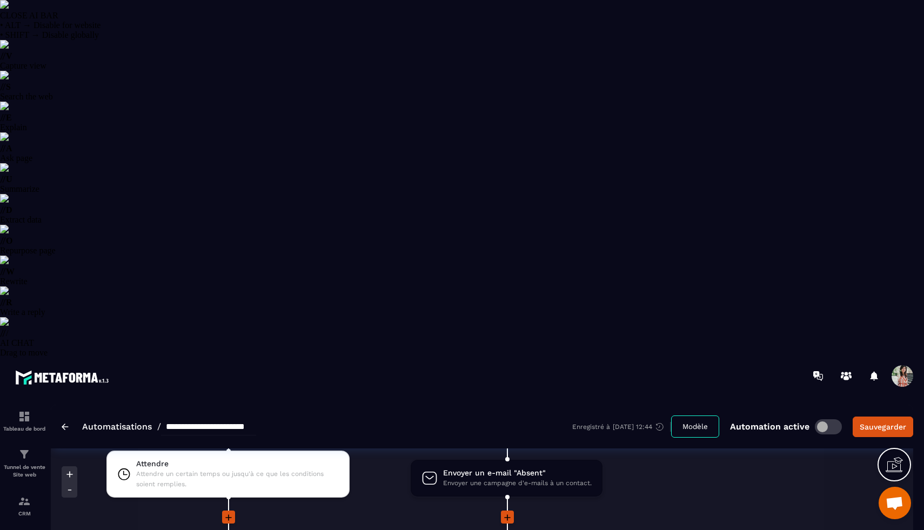
scroll to position [2277, 0]
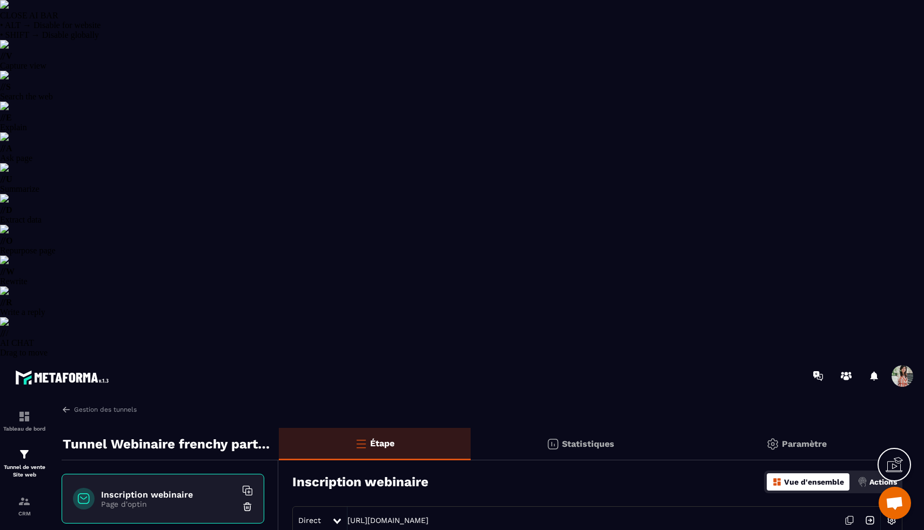
select select "******"
